Goal: Task Accomplishment & Management: Complete application form

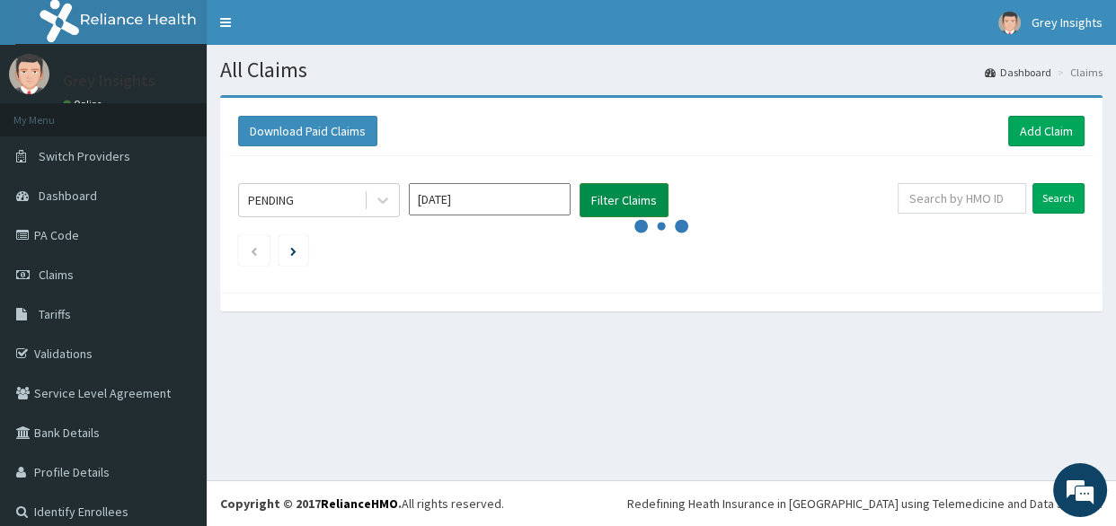
click at [619, 202] on button "Filter Claims" at bounding box center [623, 200] width 89 height 34
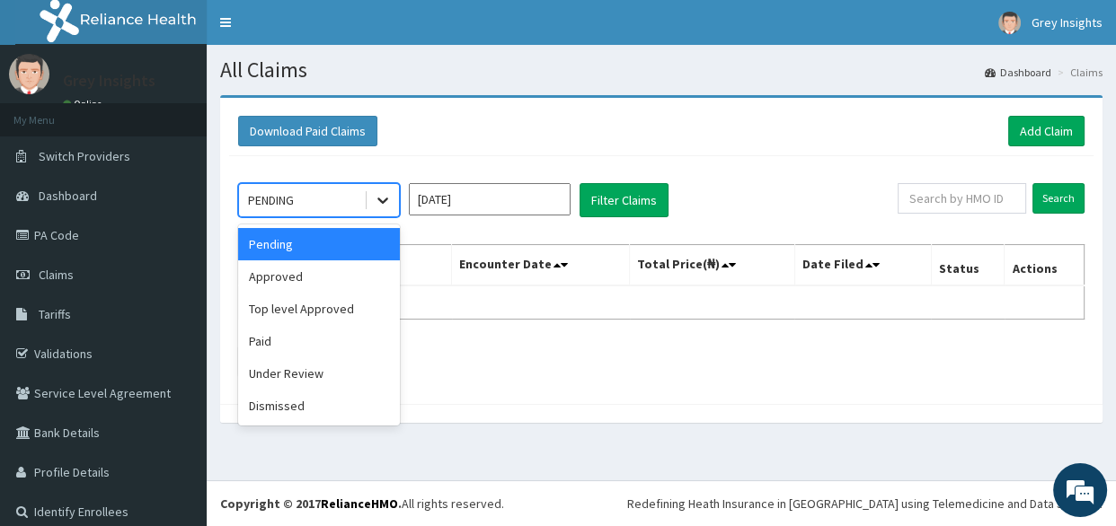
click at [386, 207] on icon at bounding box center [383, 200] width 18 height 18
click at [311, 374] on div "Under Review" at bounding box center [319, 373] width 162 height 32
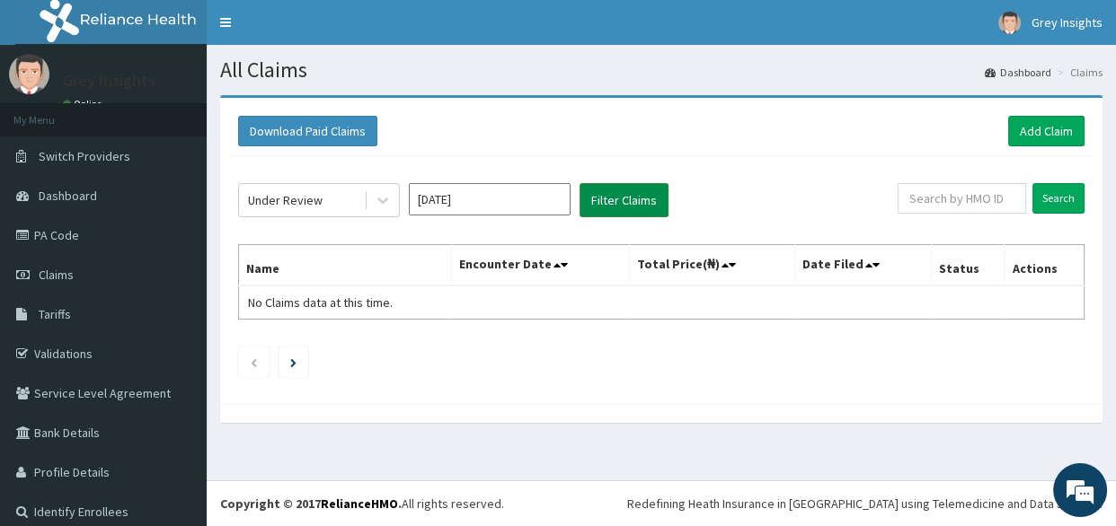
click at [634, 202] on button "Filter Claims" at bounding box center [623, 200] width 89 height 34
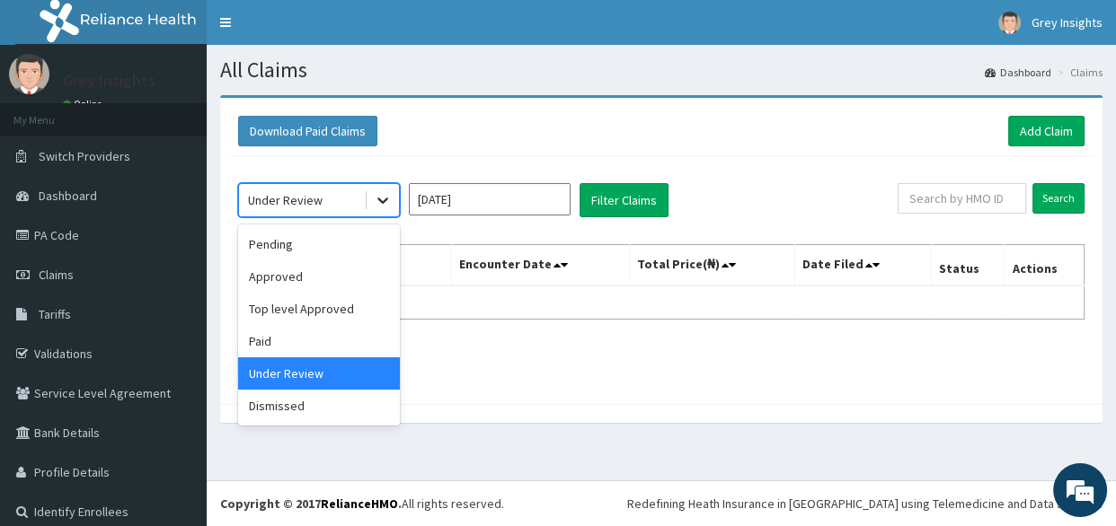
click at [384, 206] on icon at bounding box center [383, 200] width 18 height 18
click at [326, 286] on div "Approved" at bounding box center [319, 276] width 162 height 32
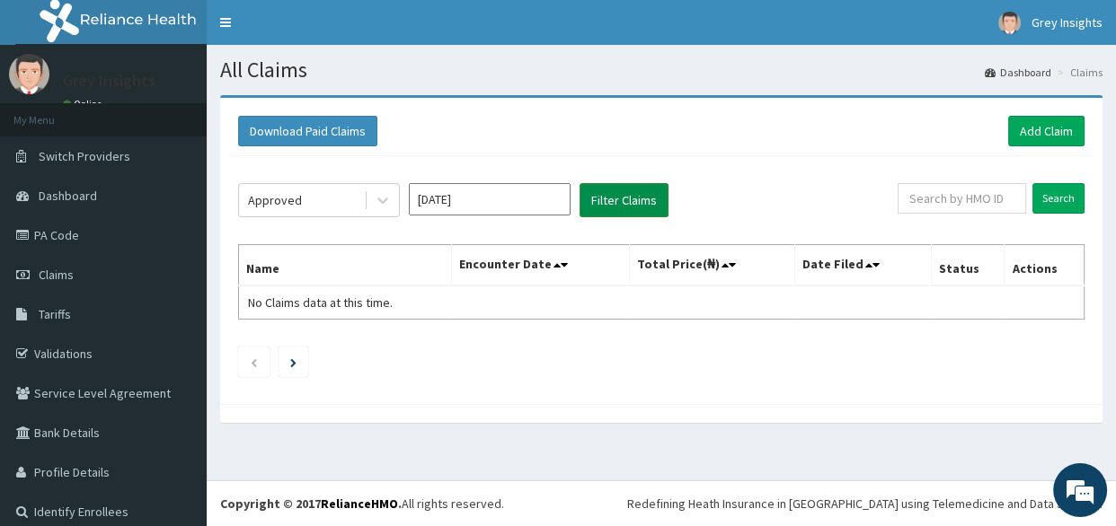
click at [603, 202] on button "Filter Claims" at bounding box center [623, 200] width 89 height 34
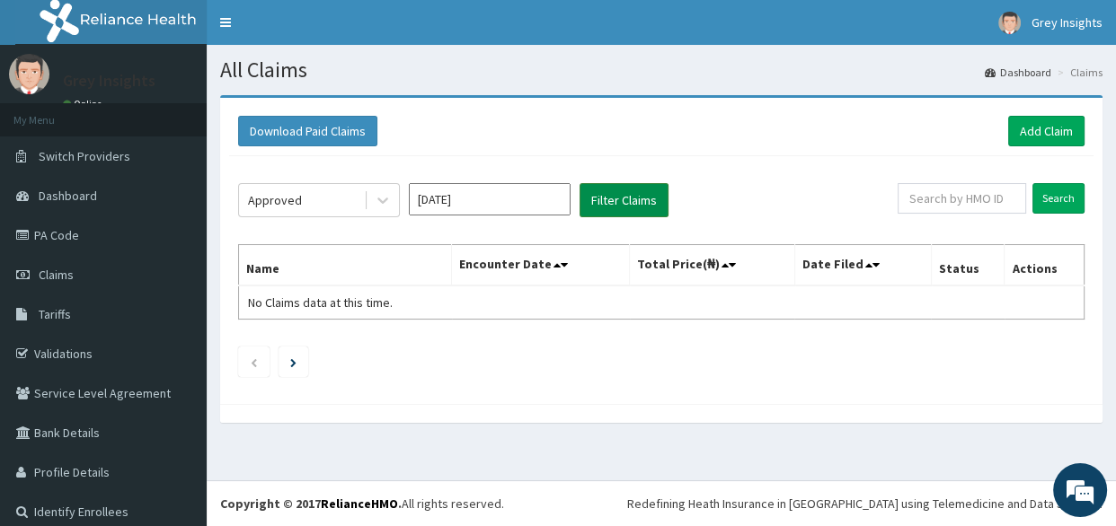
click at [603, 202] on button "Filter Claims" at bounding box center [623, 200] width 89 height 34
click at [101, 237] on link "PA Code" at bounding box center [103, 236] width 207 height 40
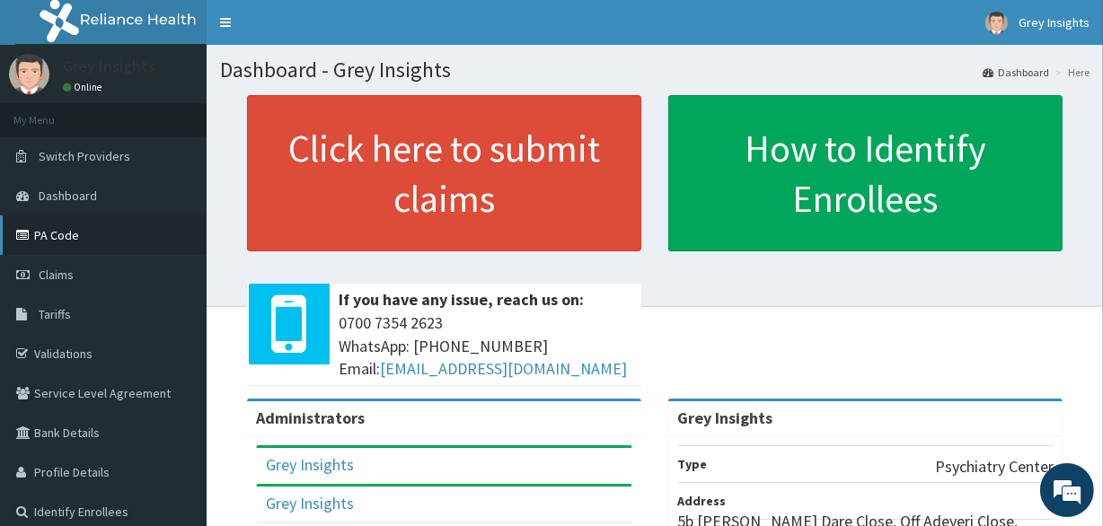
click at [85, 238] on link "PA Code" at bounding box center [103, 236] width 207 height 40
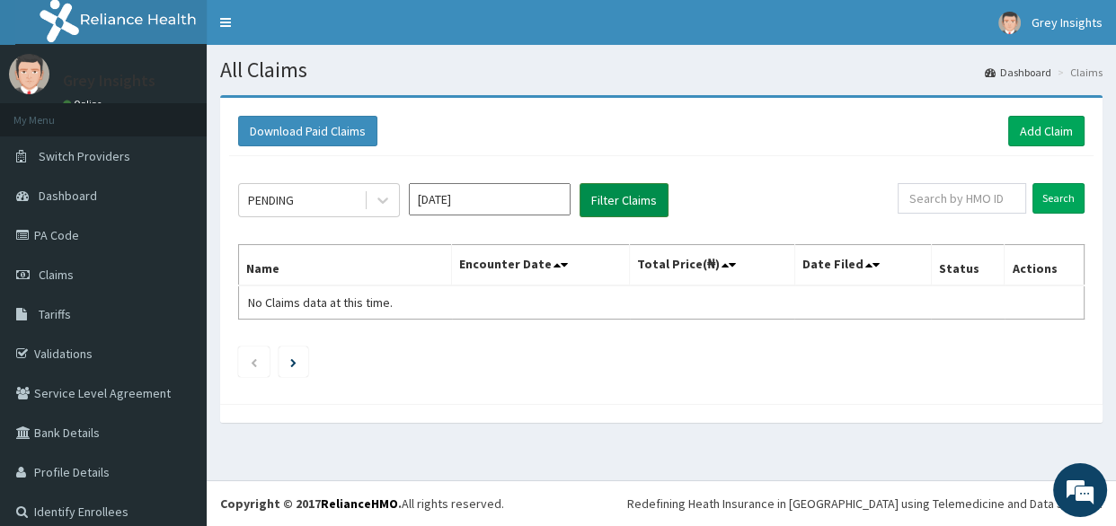
click at [619, 207] on button "Filter Claims" at bounding box center [623, 200] width 89 height 34
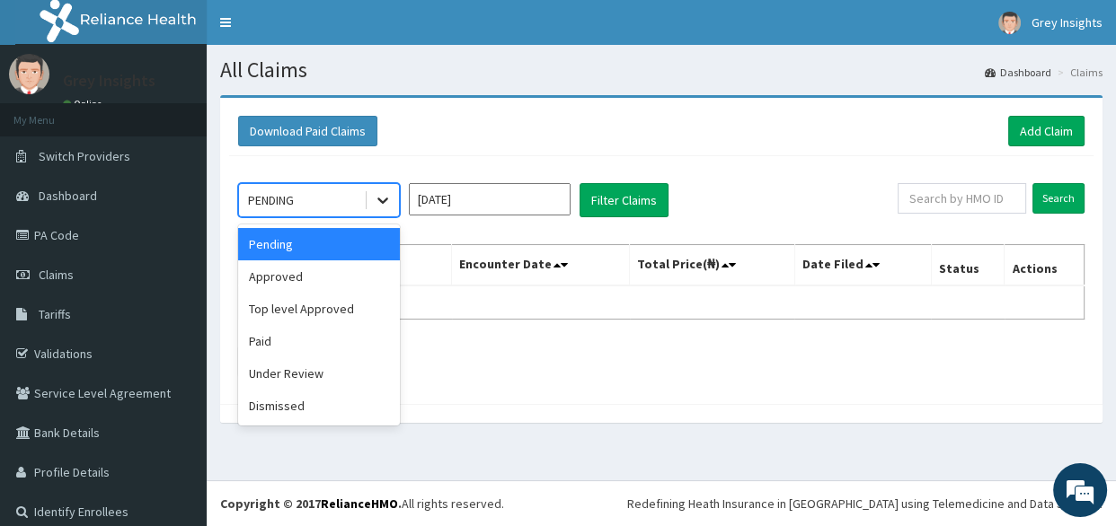
click at [376, 201] on icon at bounding box center [383, 200] width 18 height 18
click at [327, 286] on div "Approved" at bounding box center [319, 276] width 162 height 32
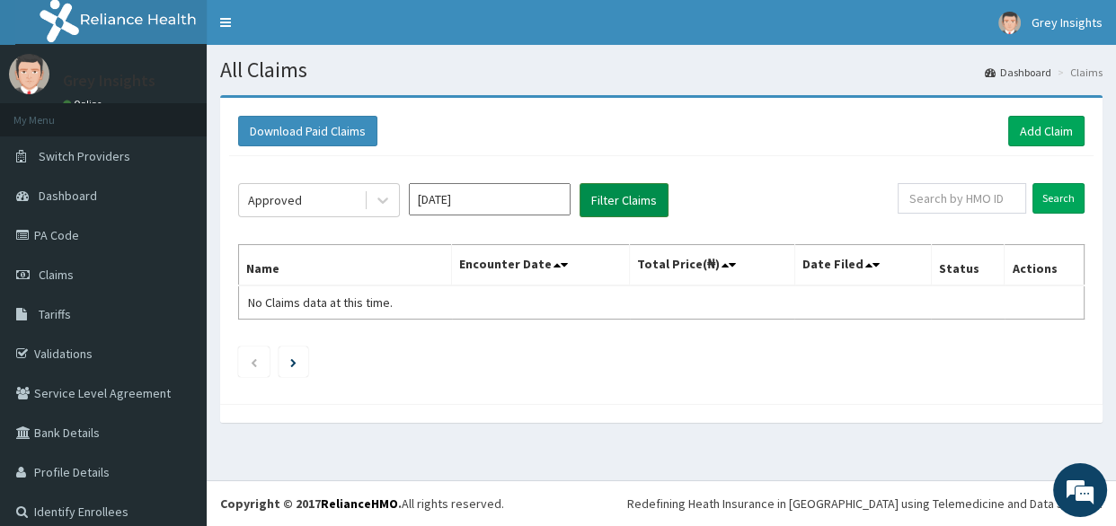
click at [619, 203] on button "Filter Claims" at bounding box center [623, 200] width 89 height 34
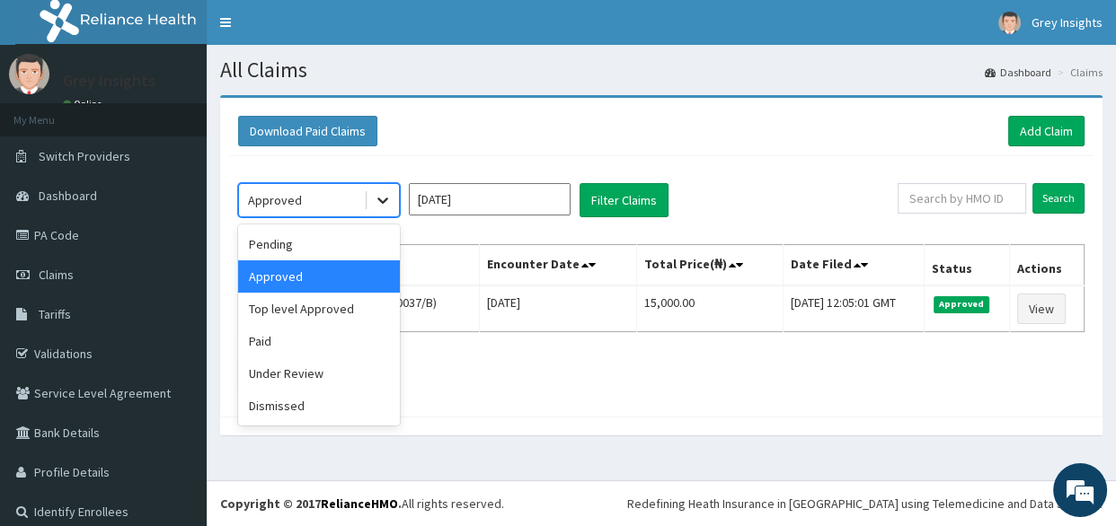
click at [385, 197] on icon at bounding box center [383, 200] width 18 height 18
click at [325, 248] on div "Pending" at bounding box center [319, 244] width 162 height 32
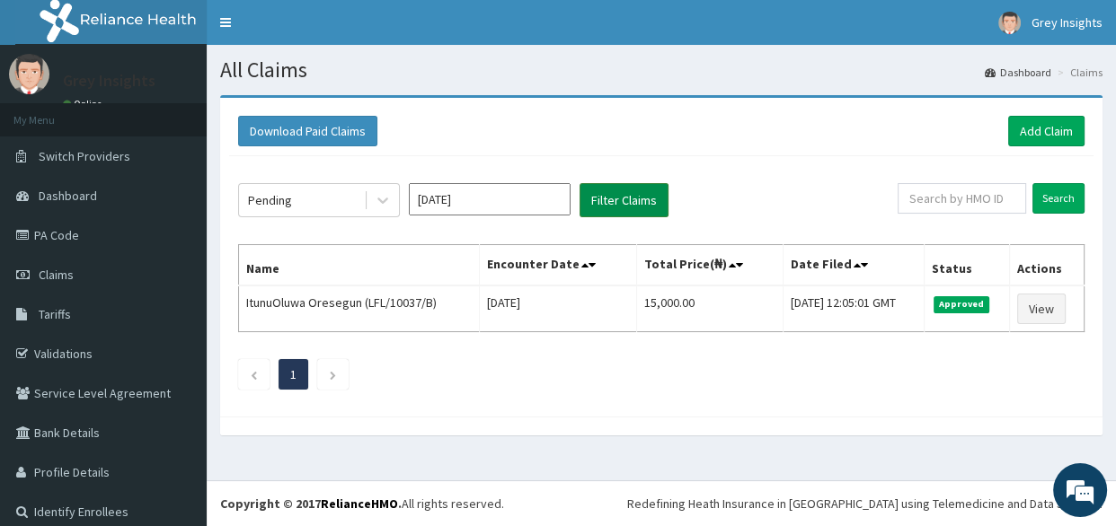
click at [600, 203] on button "Filter Claims" at bounding box center [623, 200] width 89 height 34
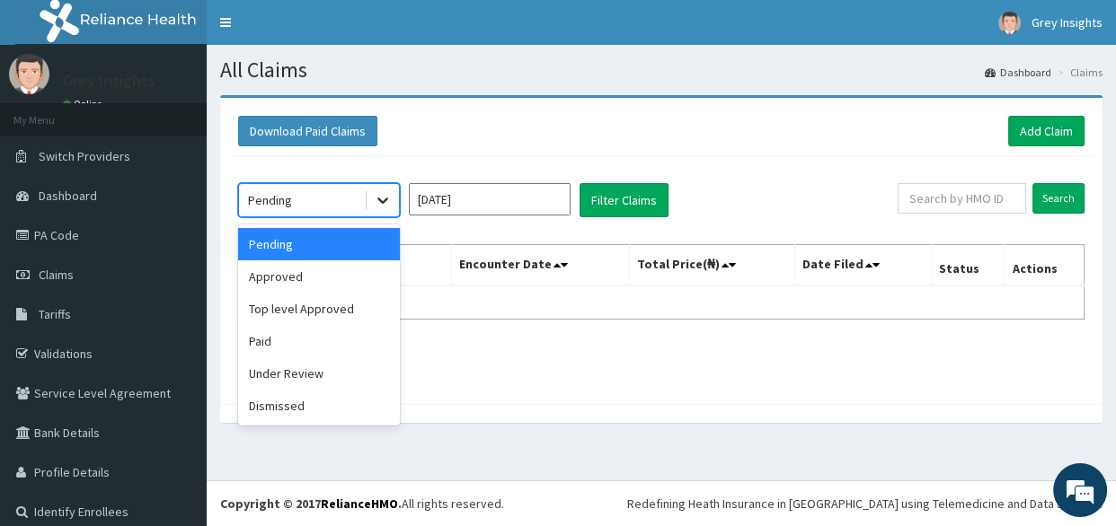
click at [385, 193] on icon at bounding box center [383, 200] width 18 height 18
click at [319, 368] on div "Under Review" at bounding box center [319, 373] width 162 height 32
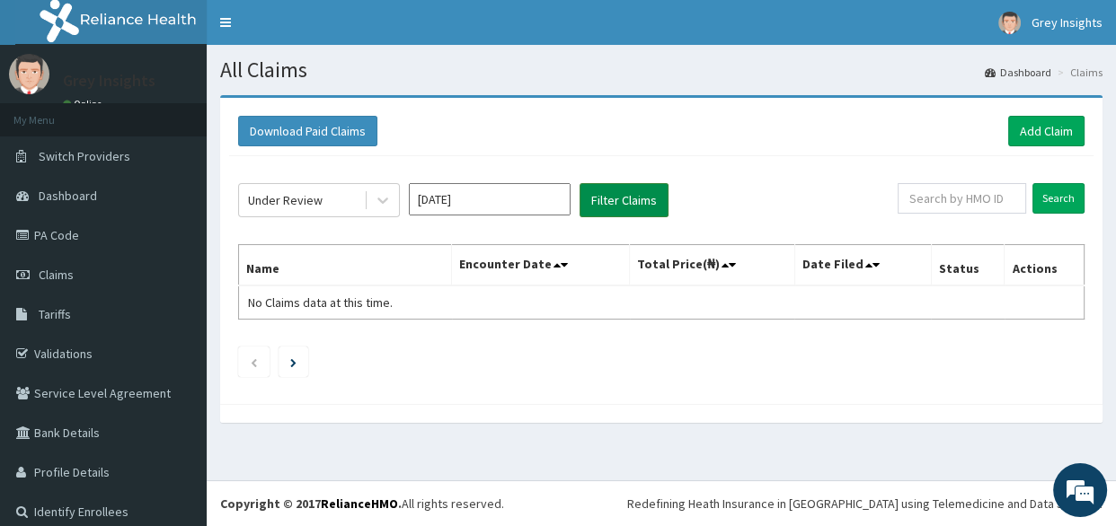
click at [591, 206] on button "Filter Claims" at bounding box center [623, 200] width 89 height 34
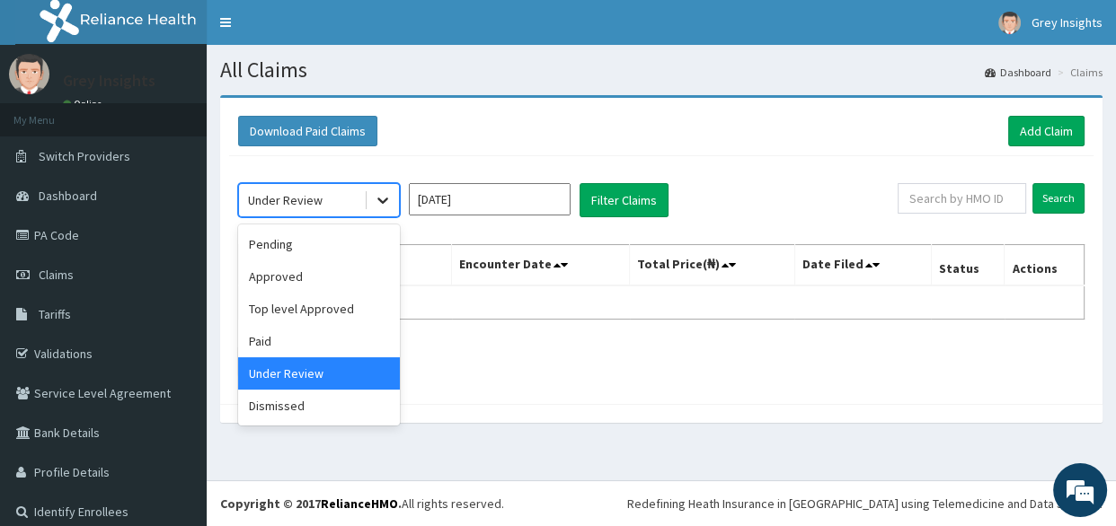
click at [379, 204] on icon at bounding box center [383, 200] width 18 height 18
click at [334, 306] on div "Top level Approved" at bounding box center [319, 309] width 162 height 32
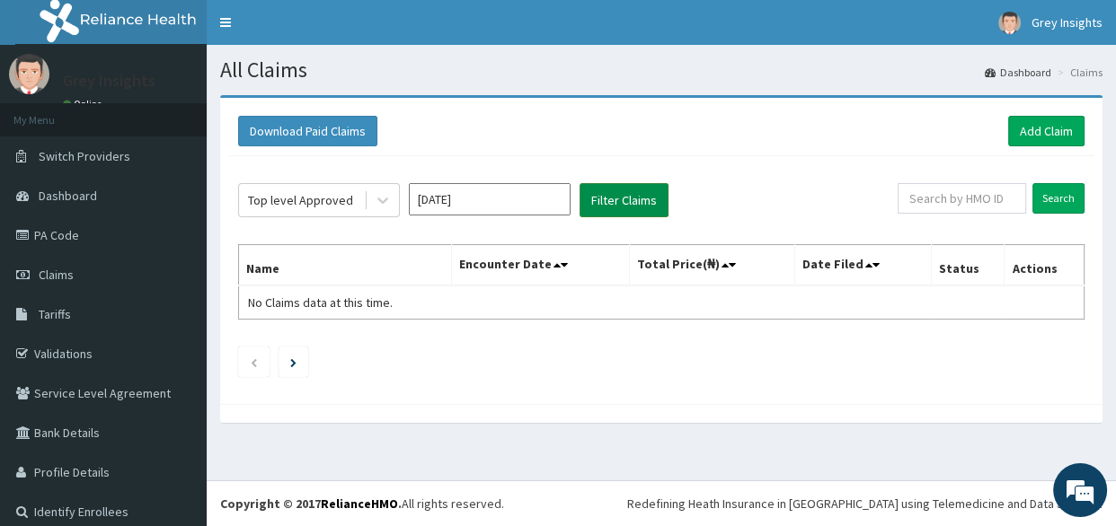
click at [604, 207] on button "Filter Claims" at bounding box center [623, 200] width 89 height 34
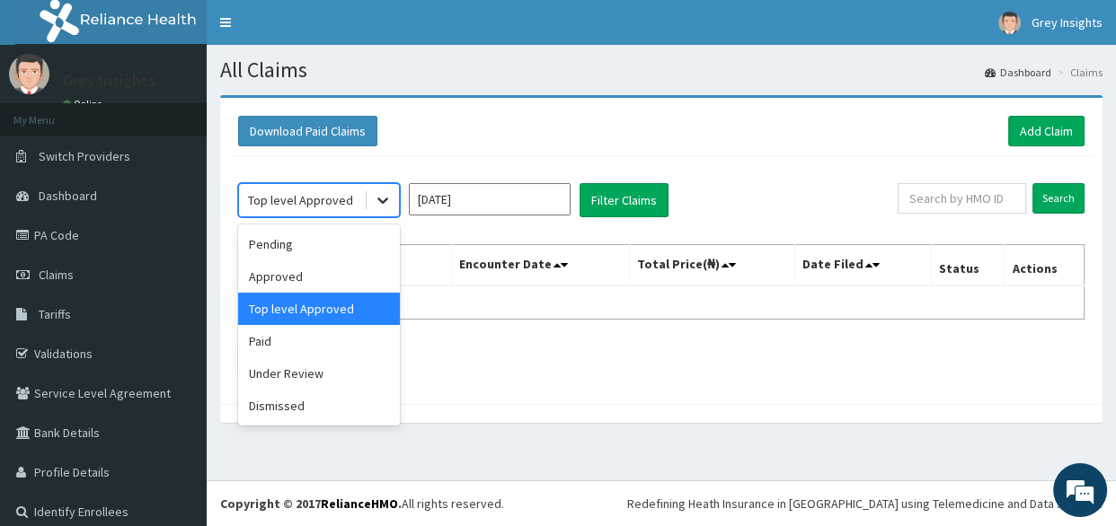
click at [386, 200] on icon at bounding box center [383, 200] width 18 height 18
click at [308, 339] on div "Paid" at bounding box center [319, 341] width 162 height 32
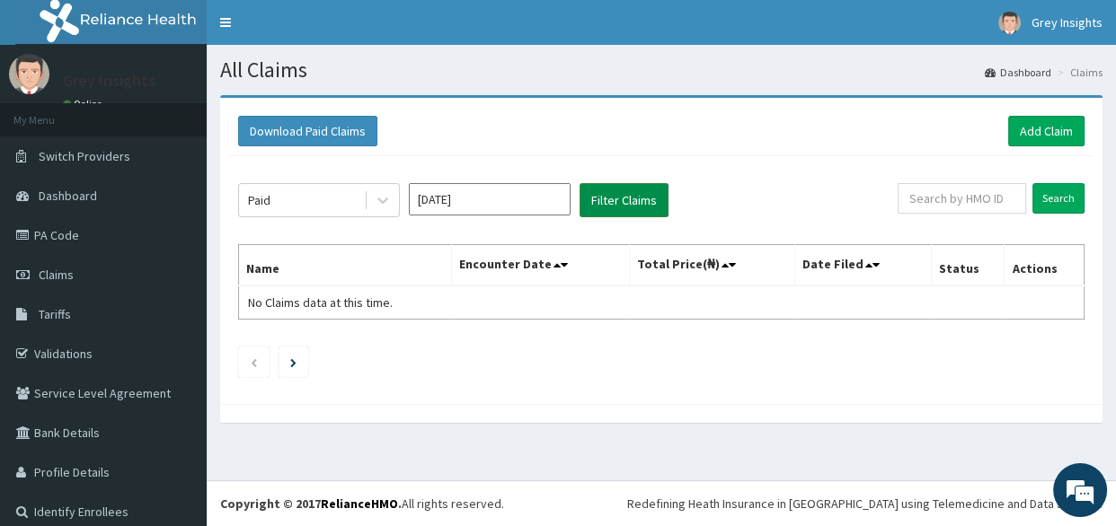
click at [610, 199] on button "Filter Claims" at bounding box center [623, 200] width 89 height 34
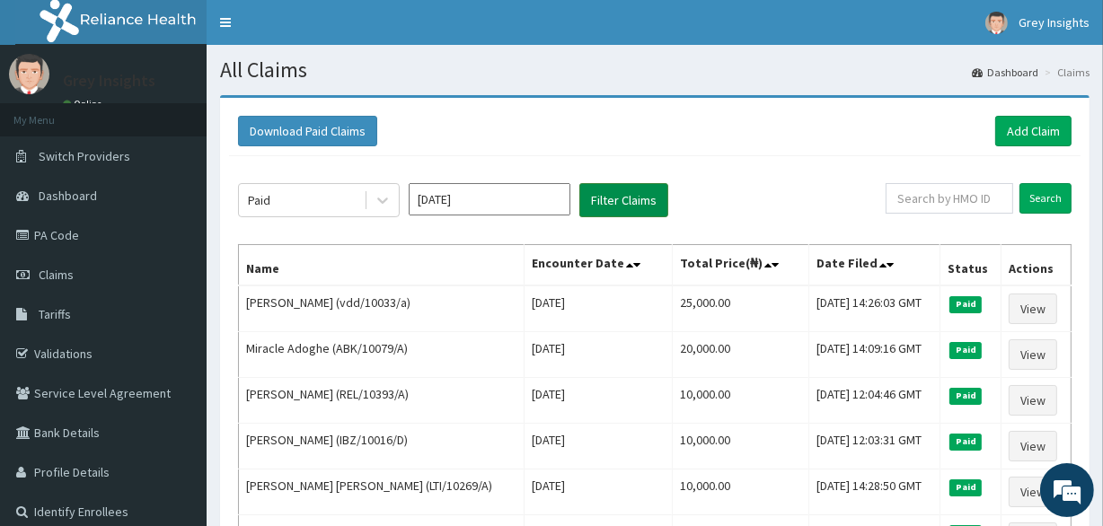
click at [610, 199] on button "Filter Claims" at bounding box center [623, 200] width 89 height 34
click at [127, 226] on link "PA Code" at bounding box center [103, 236] width 207 height 40
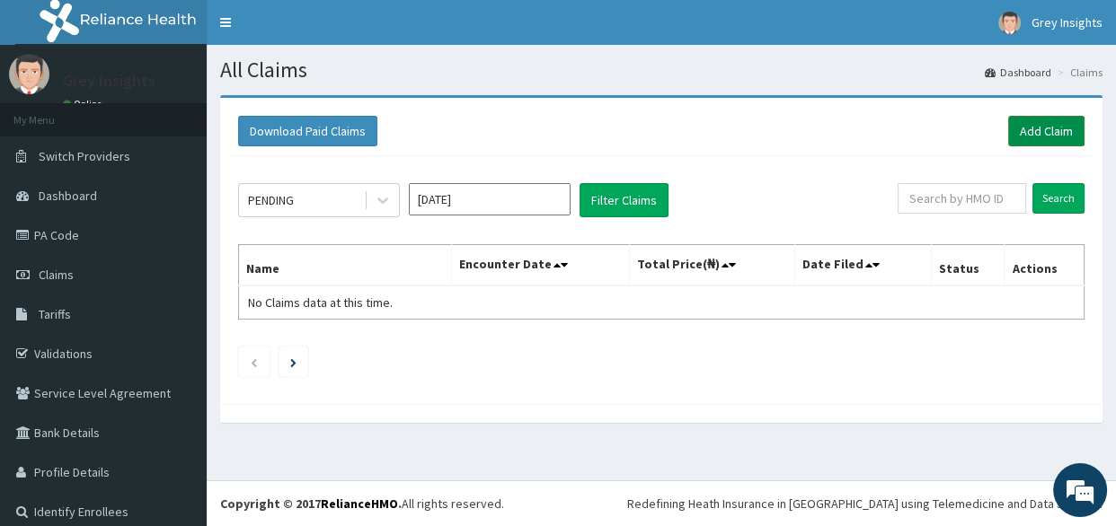
click at [1058, 136] on link "Add Claim" at bounding box center [1046, 131] width 76 height 31
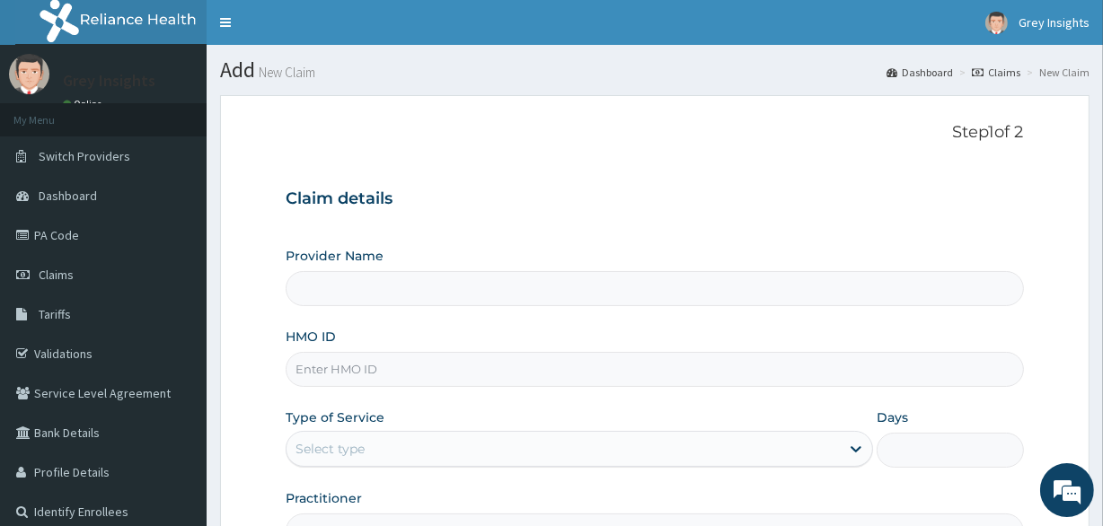
click at [499, 370] on input "HMO ID" at bounding box center [654, 369] width 737 height 35
type input "ks"
type input "Grey Insights"
type input "ksb/11026/a"
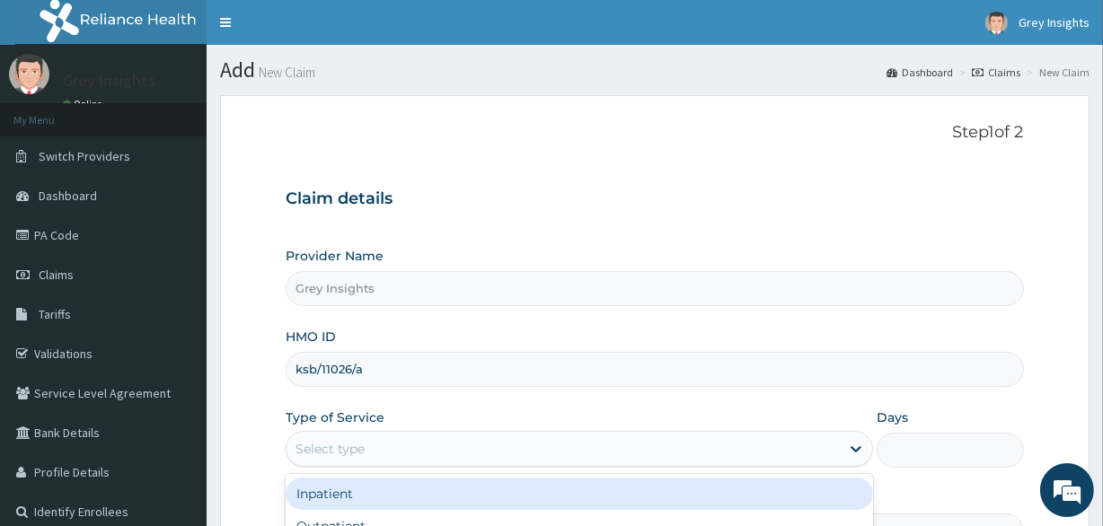
click at [609, 454] on div "Select type" at bounding box center [563, 449] width 553 height 29
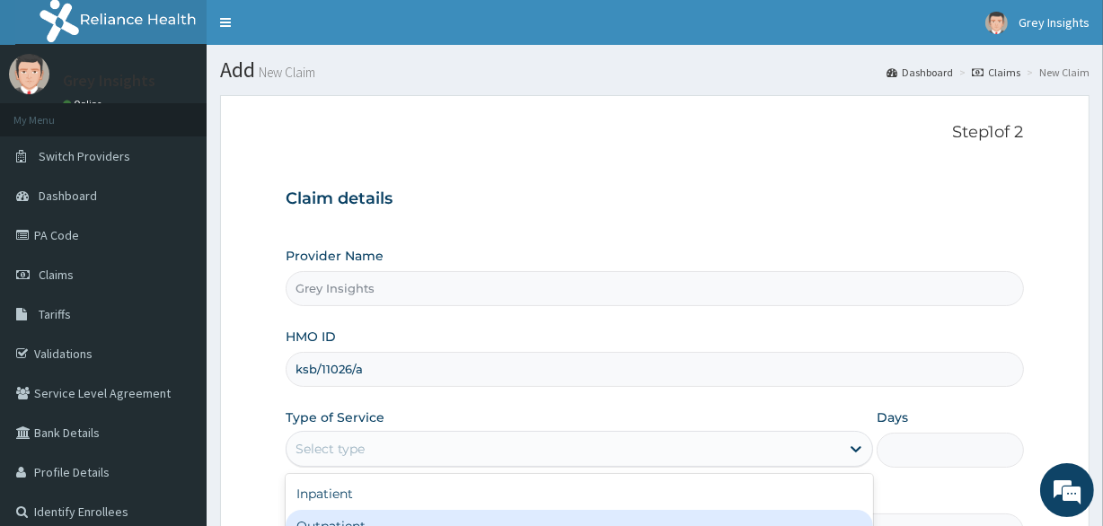
click at [533, 517] on div "Outpatient" at bounding box center [579, 526] width 587 height 32
type input "1"
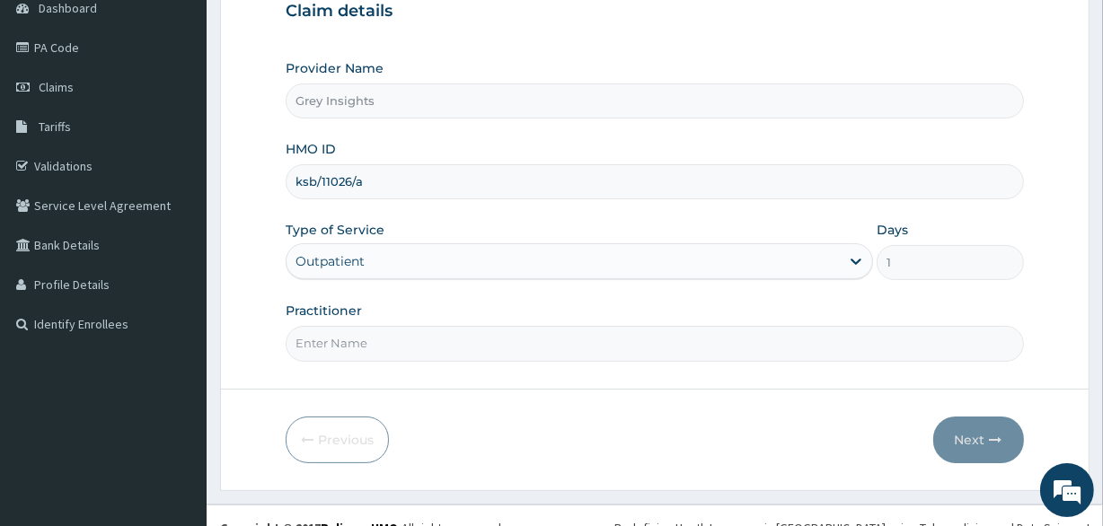
scroll to position [194, 0]
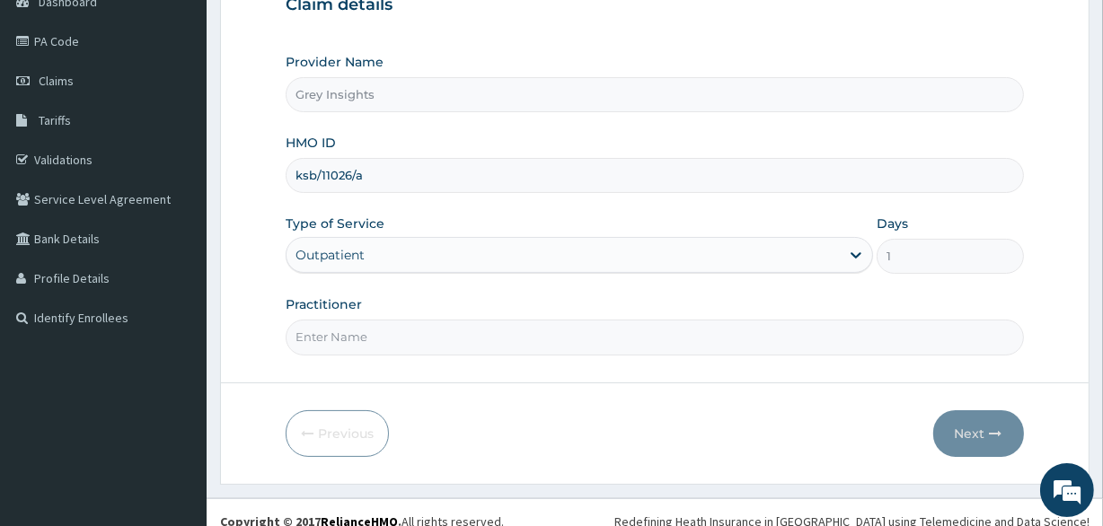
click at [649, 342] on input "Practitioner" at bounding box center [654, 337] width 737 height 35
type input "Dr. Saheed Raji"
click at [972, 434] on button "Next" at bounding box center [978, 433] width 91 height 47
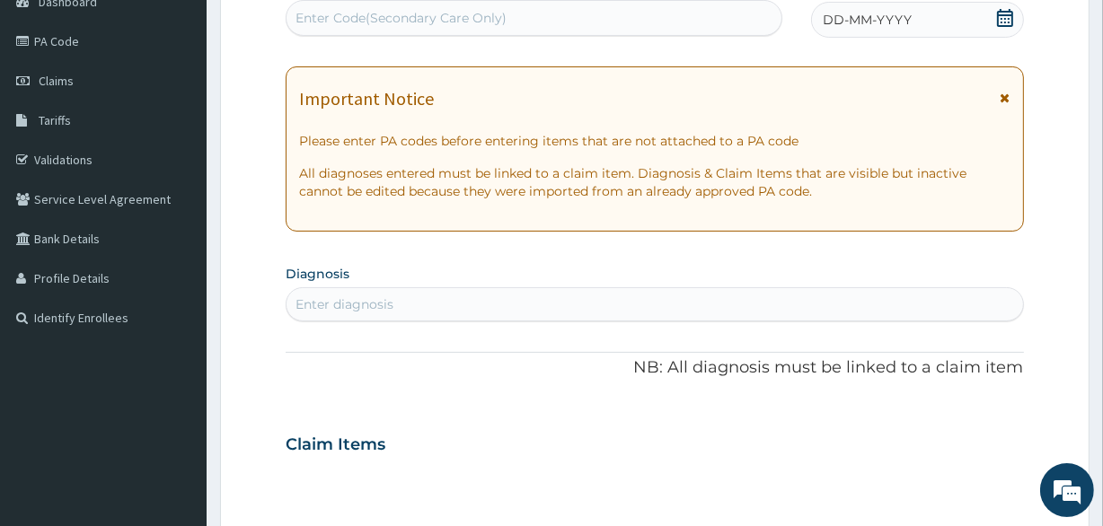
click at [496, 20] on div "Enter Code(Secondary Care Only)" at bounding box center [401, 18] width 211 height 18
paste input "PA/AF85E6"
type input "PA/AF85E6"
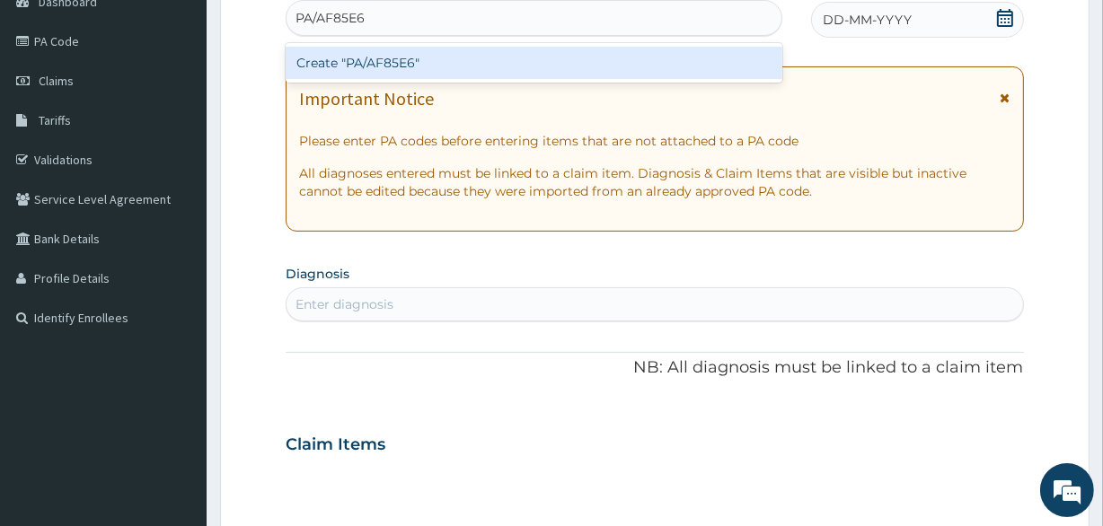
click at [413, 62] on div "Create "PA/AF85E6"" at bounding box center [534, 63] width 496 height 32
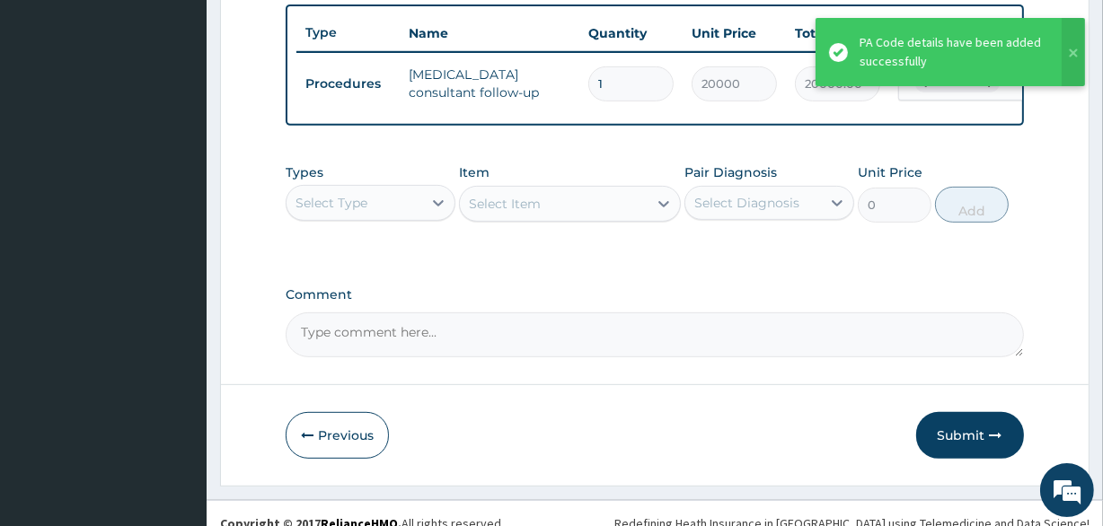
scroll to position [693, 0]
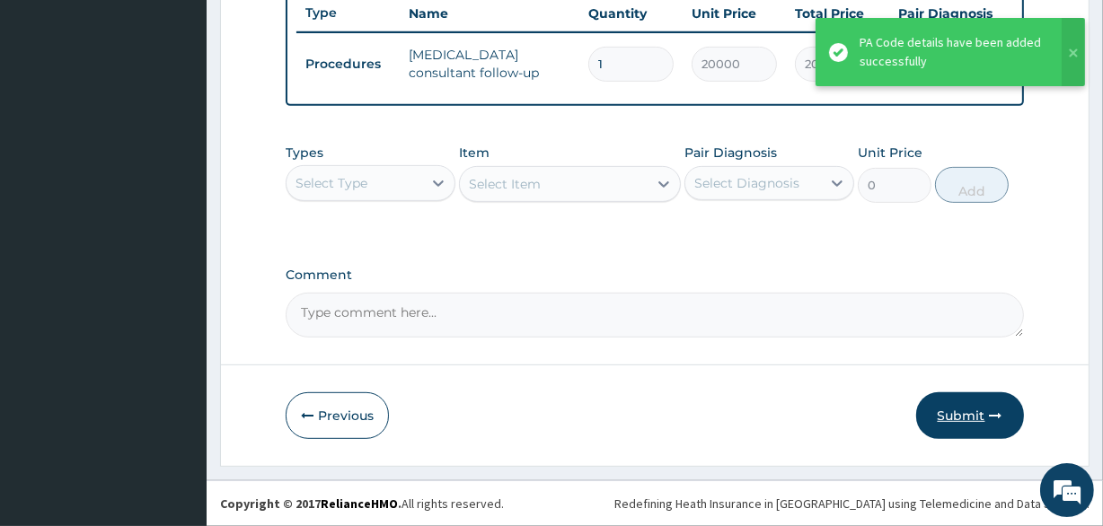
click at [978, 418] on button "Submit" at bounding box center [970, 416] width 108 height 47
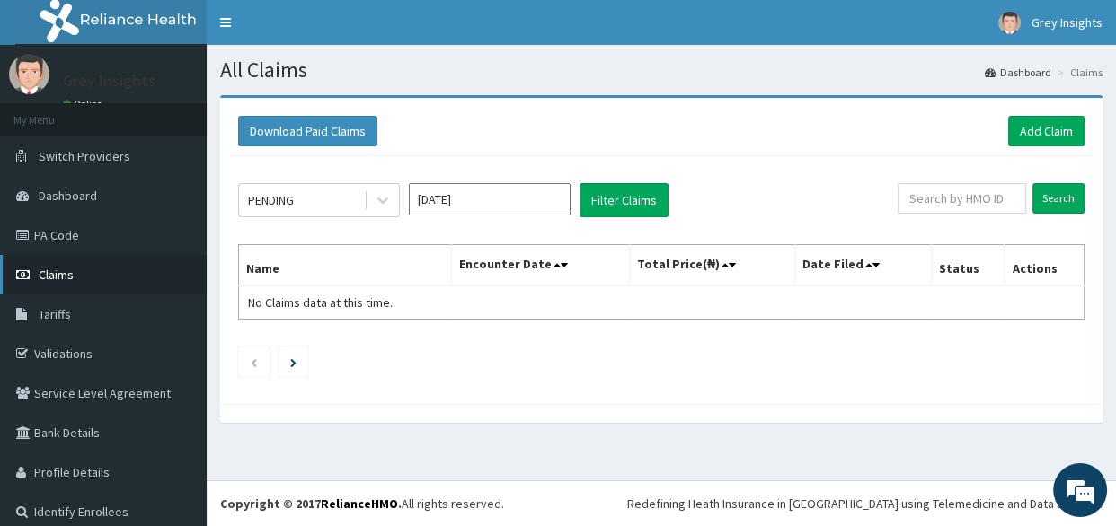
click at [72, 265] on link "Claims" at bounding box center [103, 275] width 207 height 40
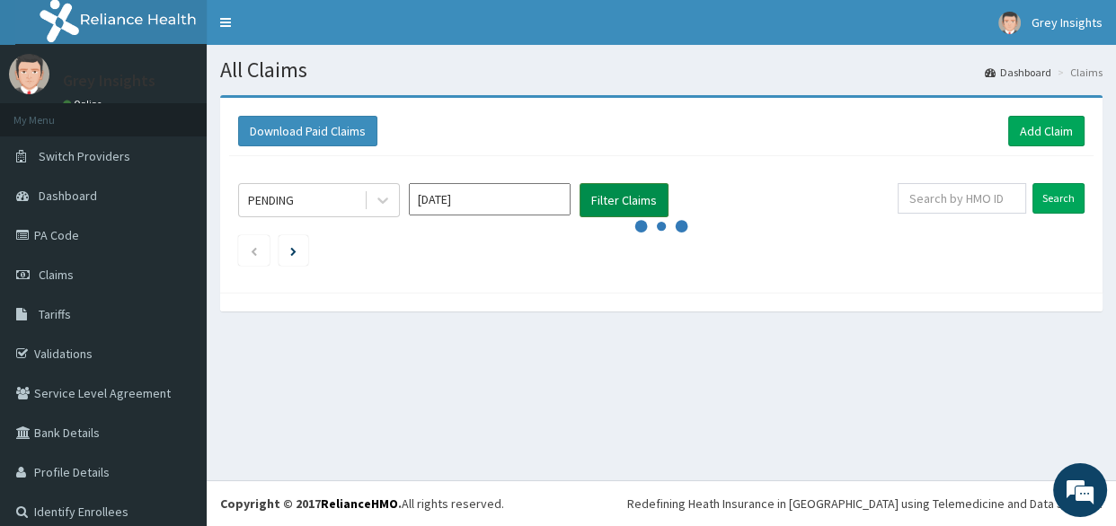
click at [637, 197] on button "Filter Claims" at bounding box center [623, 200] width 89 height 34
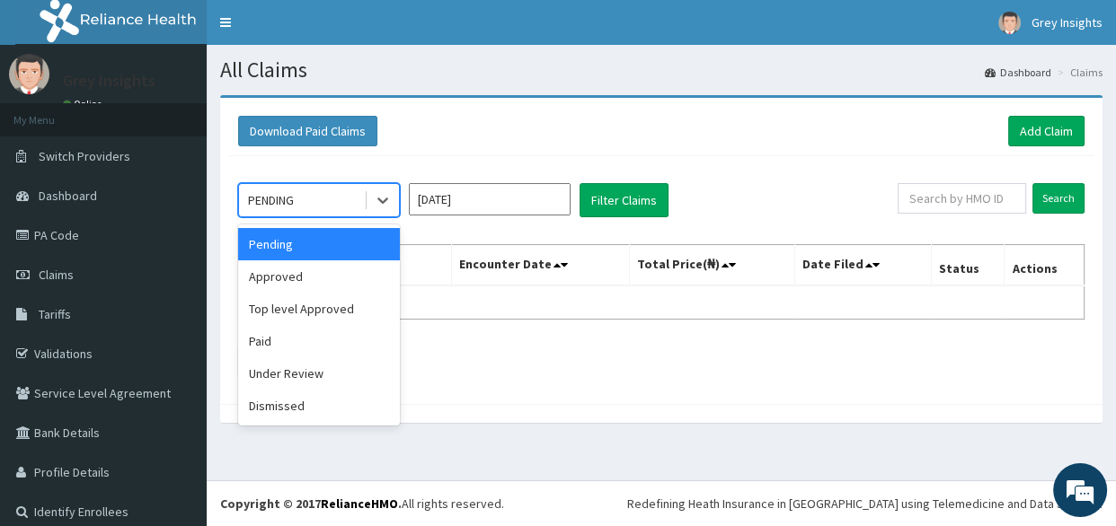
click at [399, 199] on div "PENDING" at bounding box center [319, 200] width 162 height 34
click at [340, 281] on div "Approved" at bounding box center [319, 276] width 162 height 32
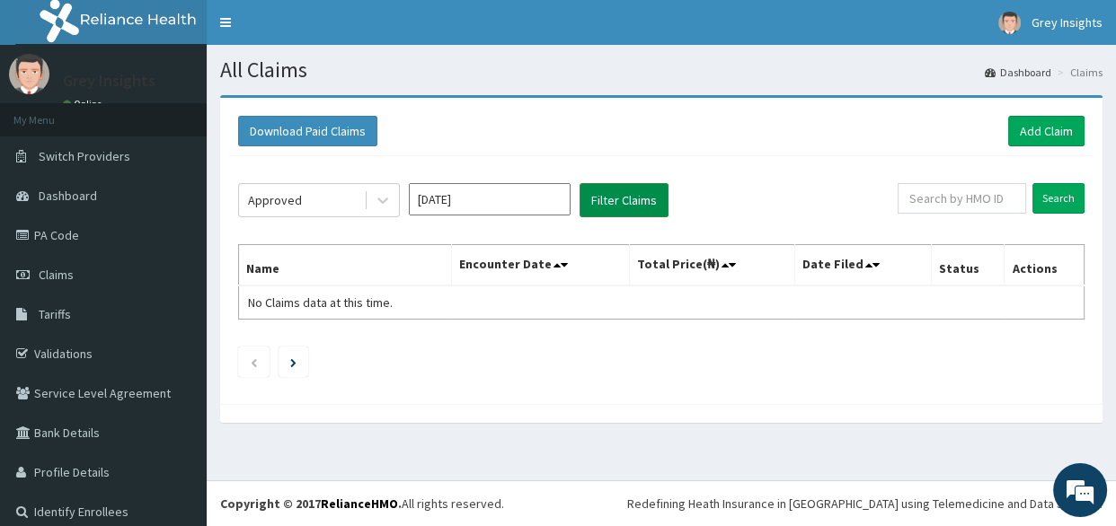
click at [597, 207] on button "Filter Claims" at bounding box center [623, 200] width 89 height 34
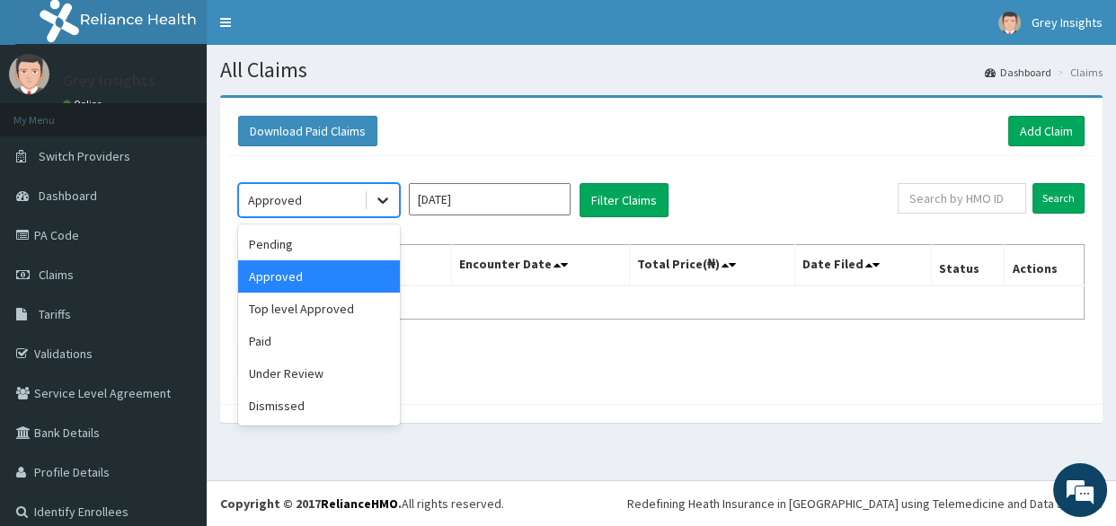
click at [386, 204] on icon at bounding box center [383, 200] width 18 height 18
click at [332, 322] on div "Top level Approved" at bounding box center [319, 309] width 162 height 32
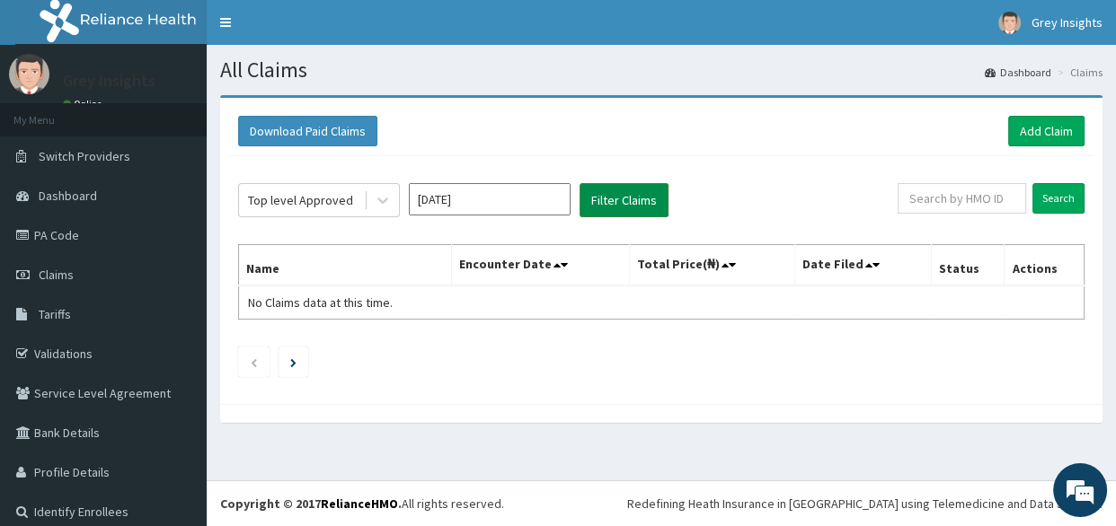
click at [638, 206] on button "Filter Claims" at bounding box center [623, 200] width 89 height 34
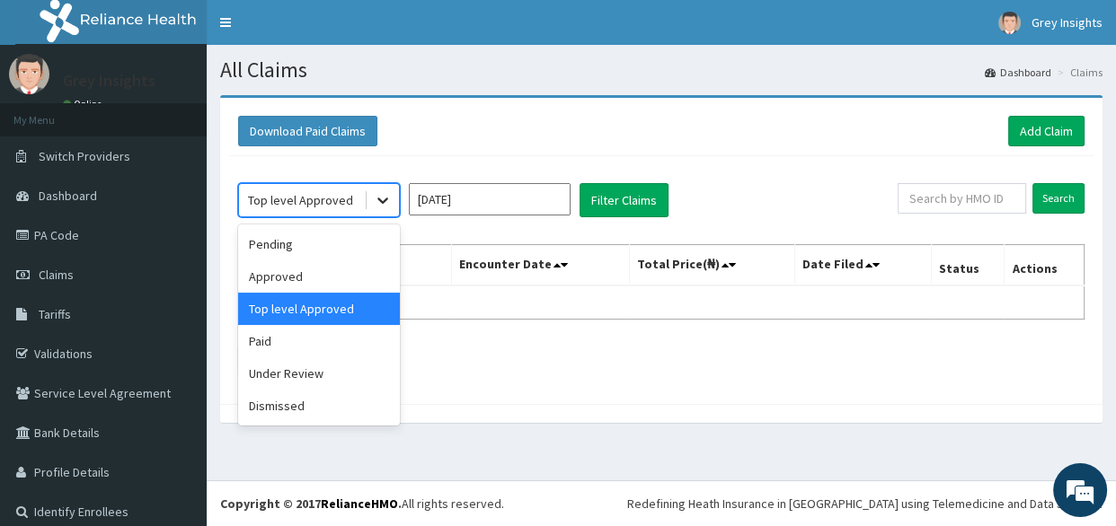
click at [393, 207] on div at bounding box center [382, 200] width 32 height 32
click at [348, 335] on div "Paid" at bounding box center [319, 341] width 162 height 32
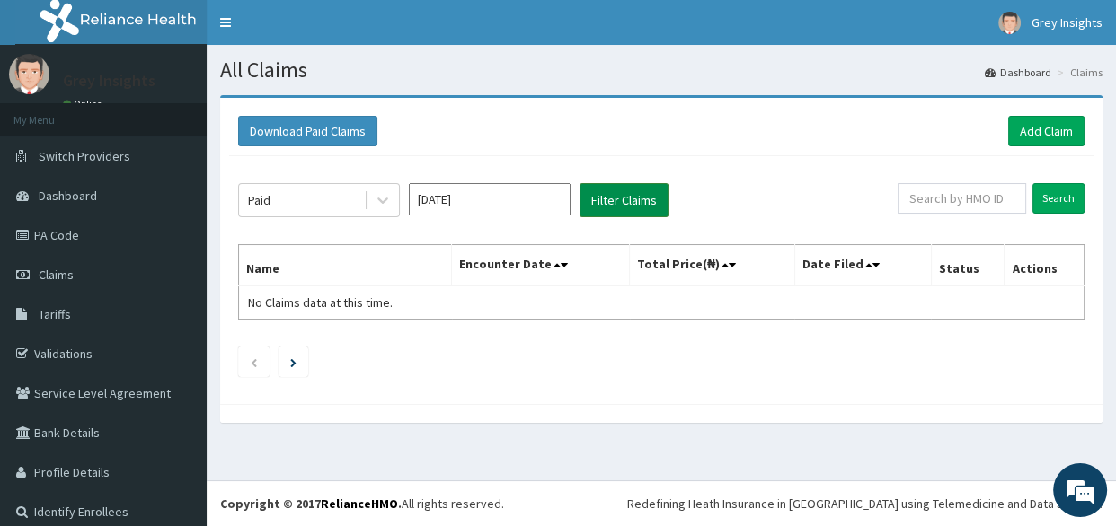
click at [628, 211] on button "Filter Claims" at bounding box center [623, 200] width 89 height 34
click at [630, 198] on button "Filter Claims" at bounding box center [623, 200] width 89 height 34
